Goal: Information Seeking & Learning: Find specific fact

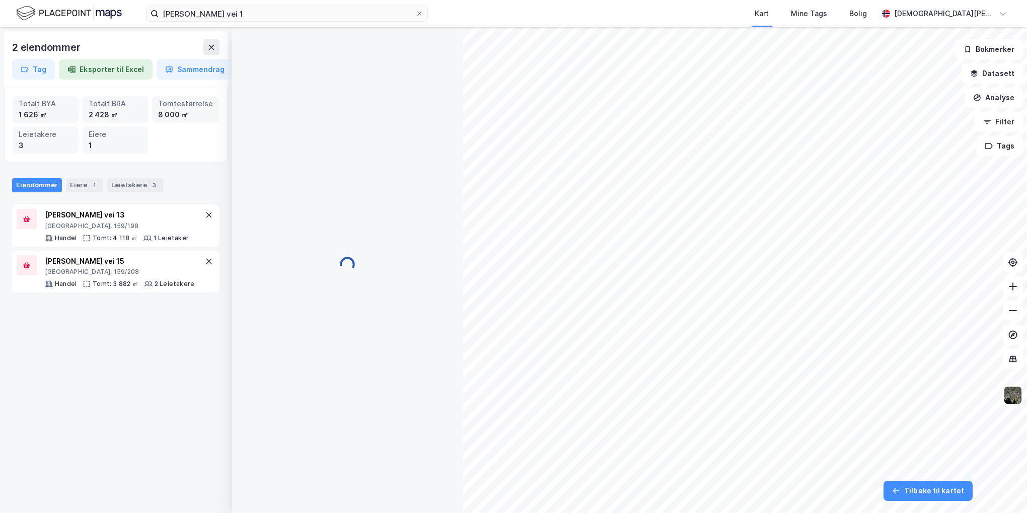
scroll to position [34, 0]
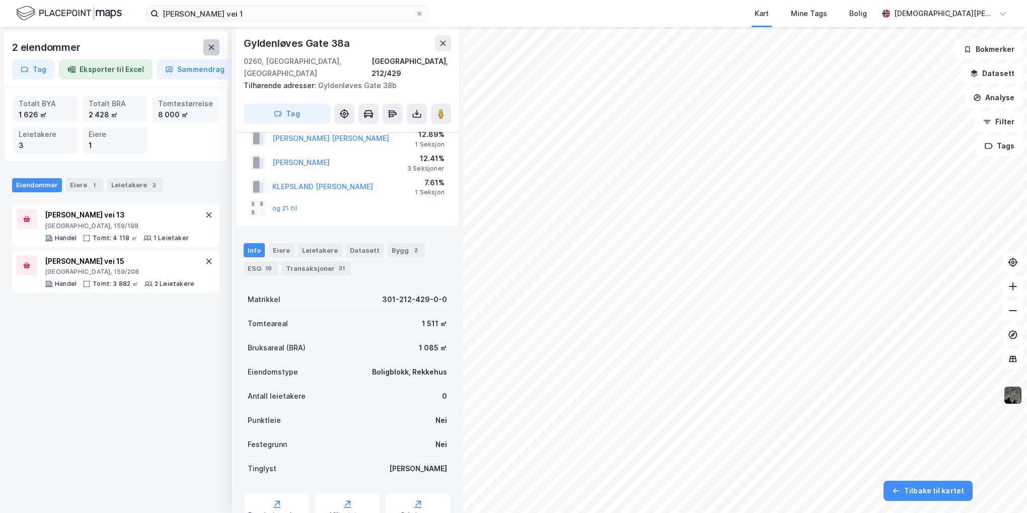
click at [207, 47] on button at bounding box center [211, 47] width 16 height 16
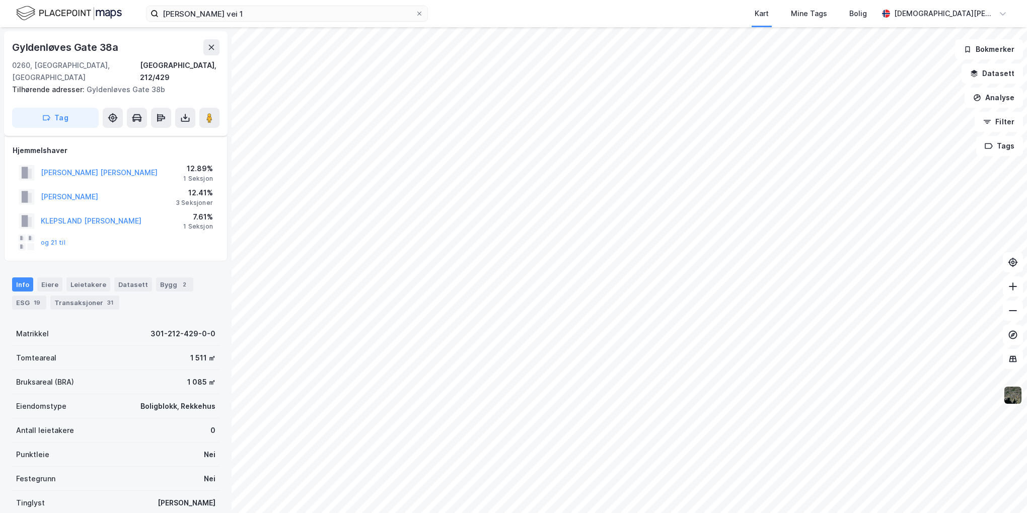
scroll to position [34, 0]
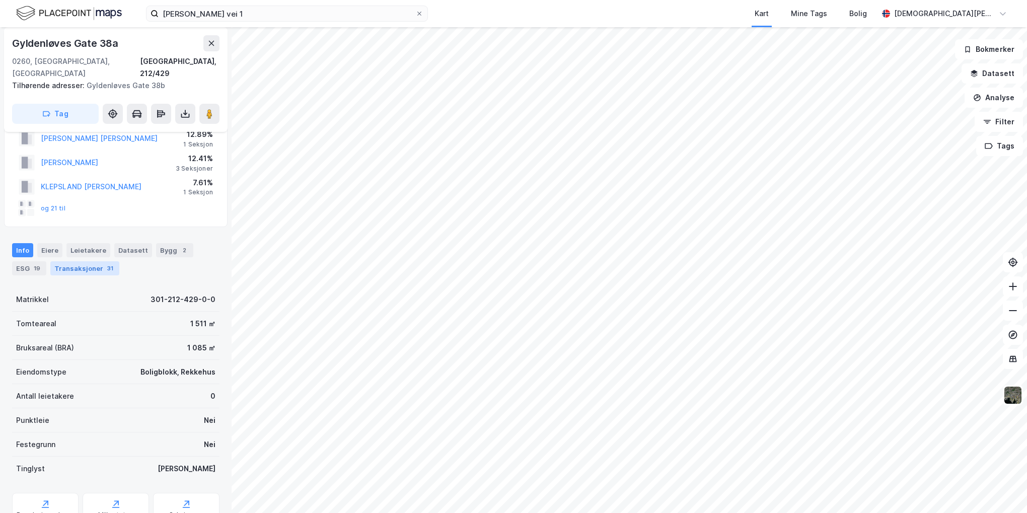
click at [73, 261] on div "Transaksjoner 31" at bounding box center [84, 268] width 69 height 14
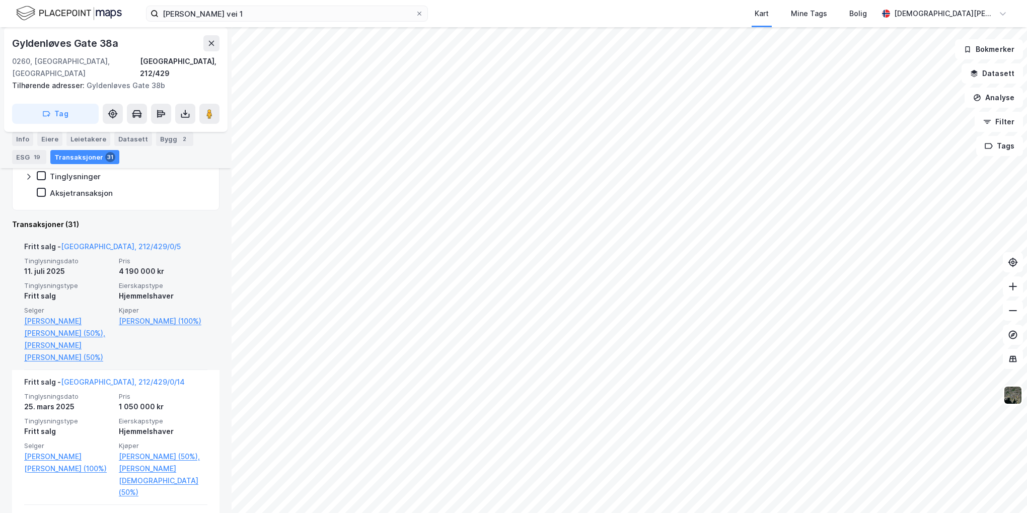
scroll to position [302, 0]
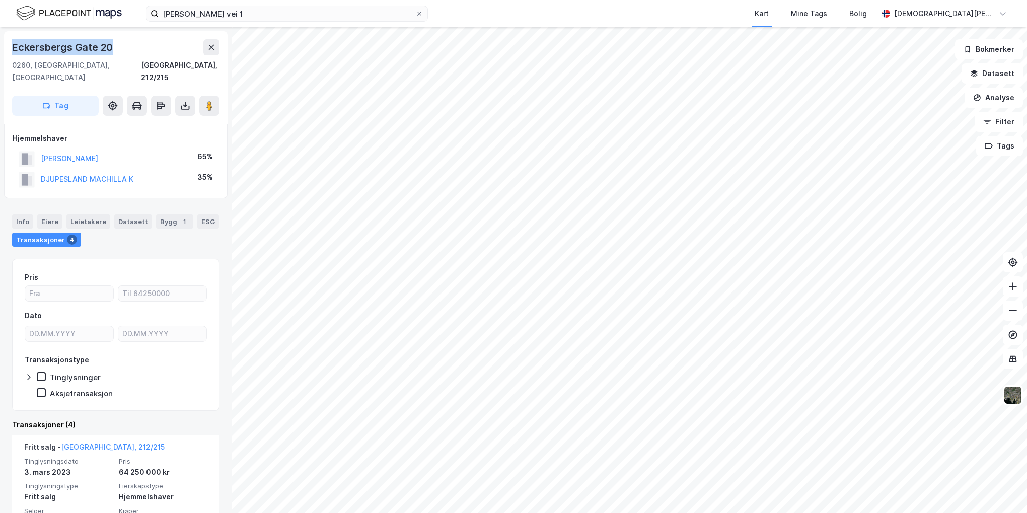
drag, startPoint x: 117, startPoint y: 49, endPoint x: 11, endPoint y: 50, distance: 105.8
click at [11, 50] on div "[STREET_ADDRESS], 212/215 Tag" at bounding box center [116, 77] width 224 height 93
copy div "Eckersbergs Gate 20"
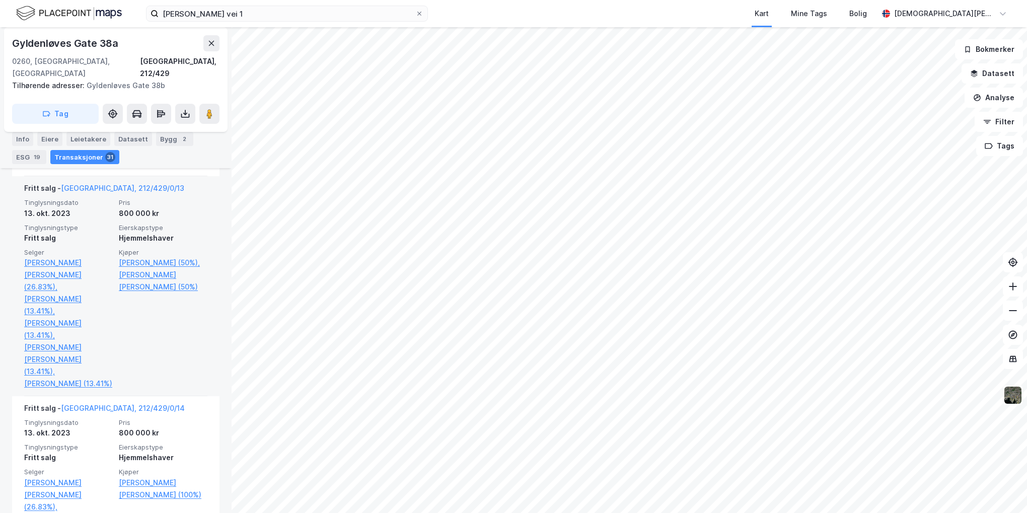
scroll to position [1612, 0]
